Goal: Task Accomplishment & Management: Manage account settings

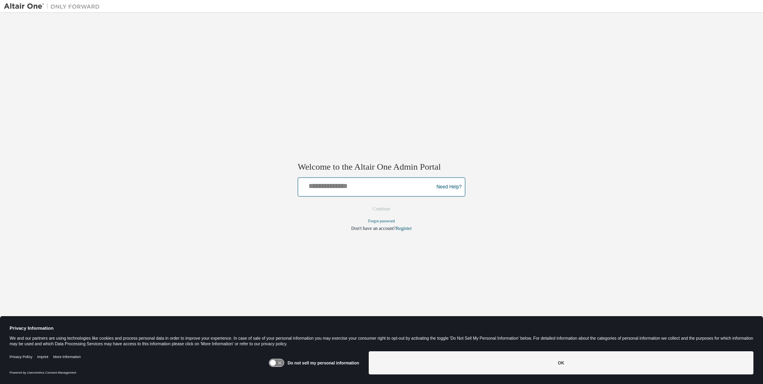
click at [367, 185] on input "text" at bounding box center [366, 185] width 131 height 12
type input "**********"
click at [381, 209] on button "Continue" at bounding box center [381, 209] width 34 height 12
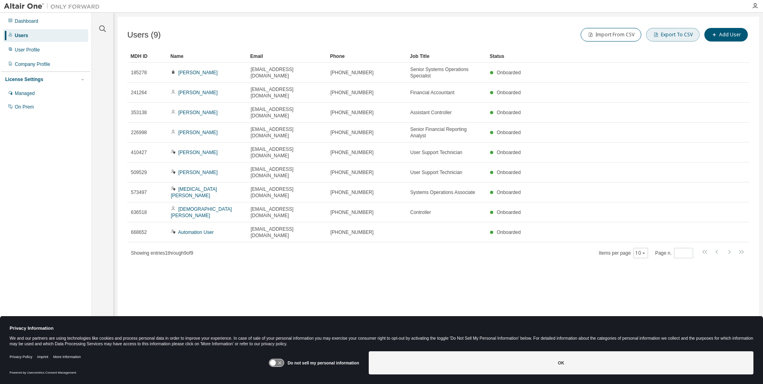
click at [674, 35] on button "Export To CSV" at bounding box center [672, 35] width 53 height 14
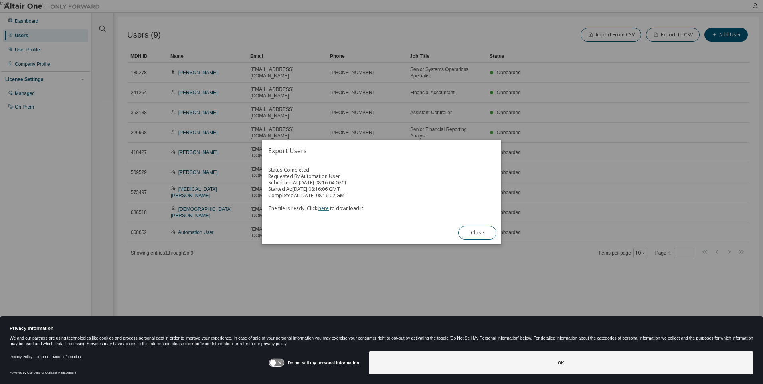
click at [322, 208] on link "here" at bounding box center [323, 208] width 10 height 7
click at [477, 233] on button "Close" at bounding box center [477, 233] width 38 height 14
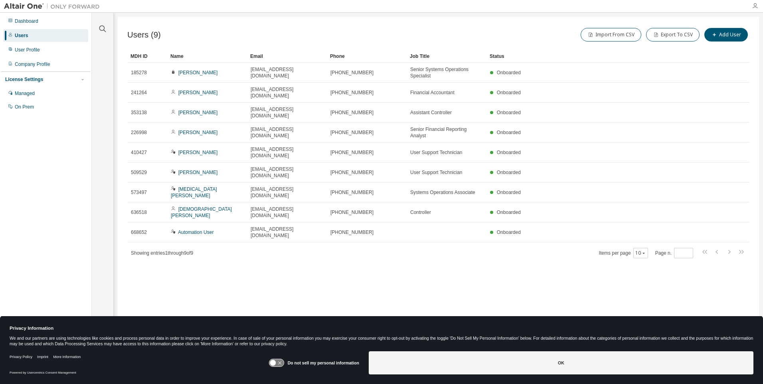
click at [755, 6] on icon "button" at bounding box center [754, 6] width 6 height 6
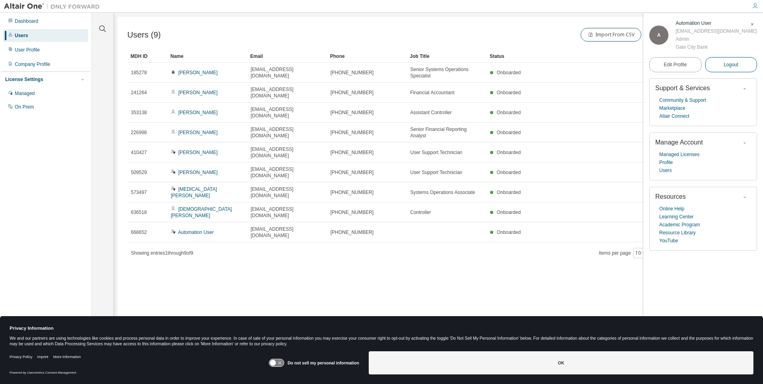
click at [731, 69] on span "Logout" at bounding box center [730, 65] width 15 height 8
